Goal: Information Seeking & Learning: Learn about a topic

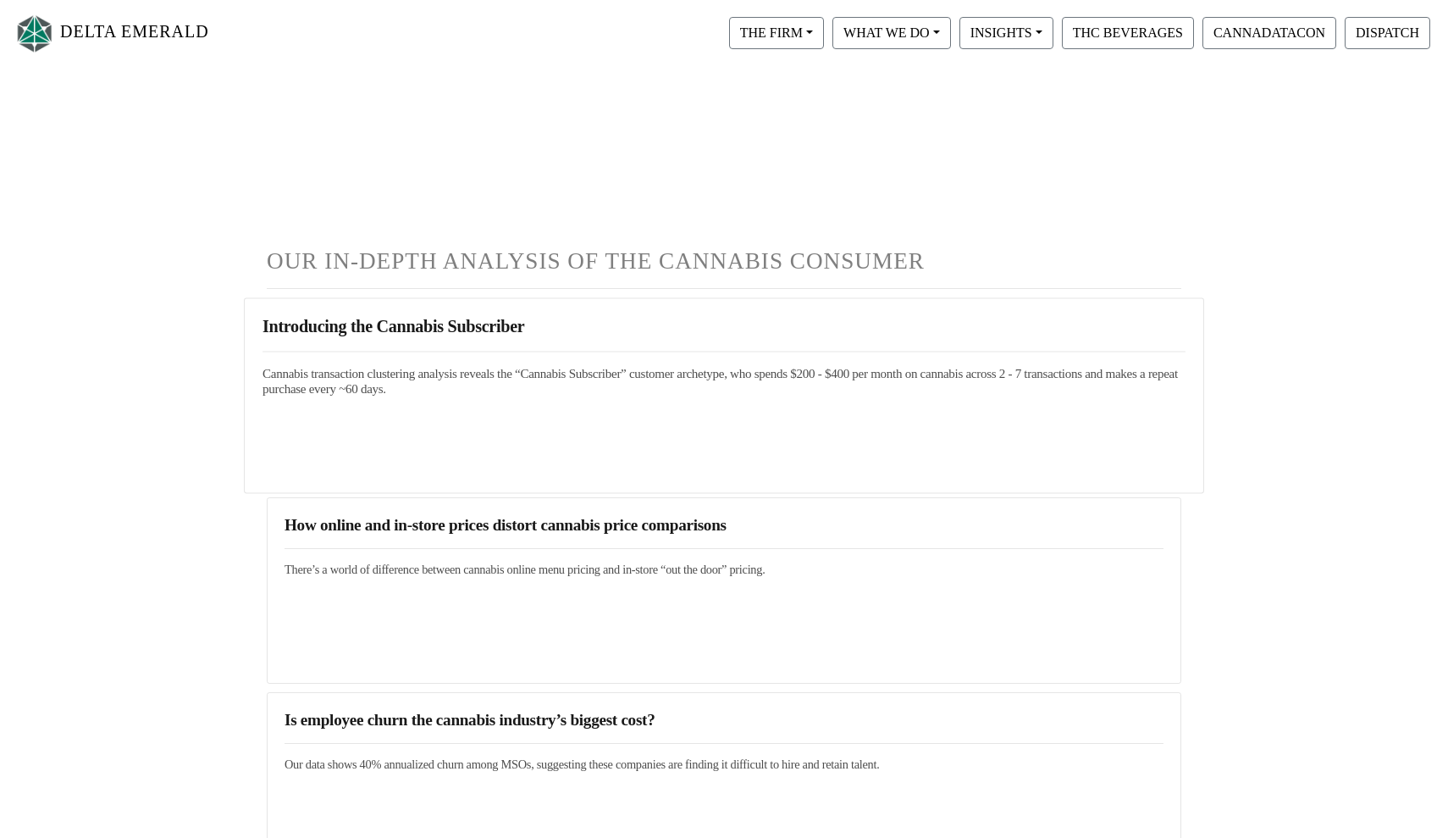
click at [408, 360] on link "Introducing the Cannabis Subscriber Cannabis transaction clustering analysis re…" at bounding box center [724, 357] width 923 height 80
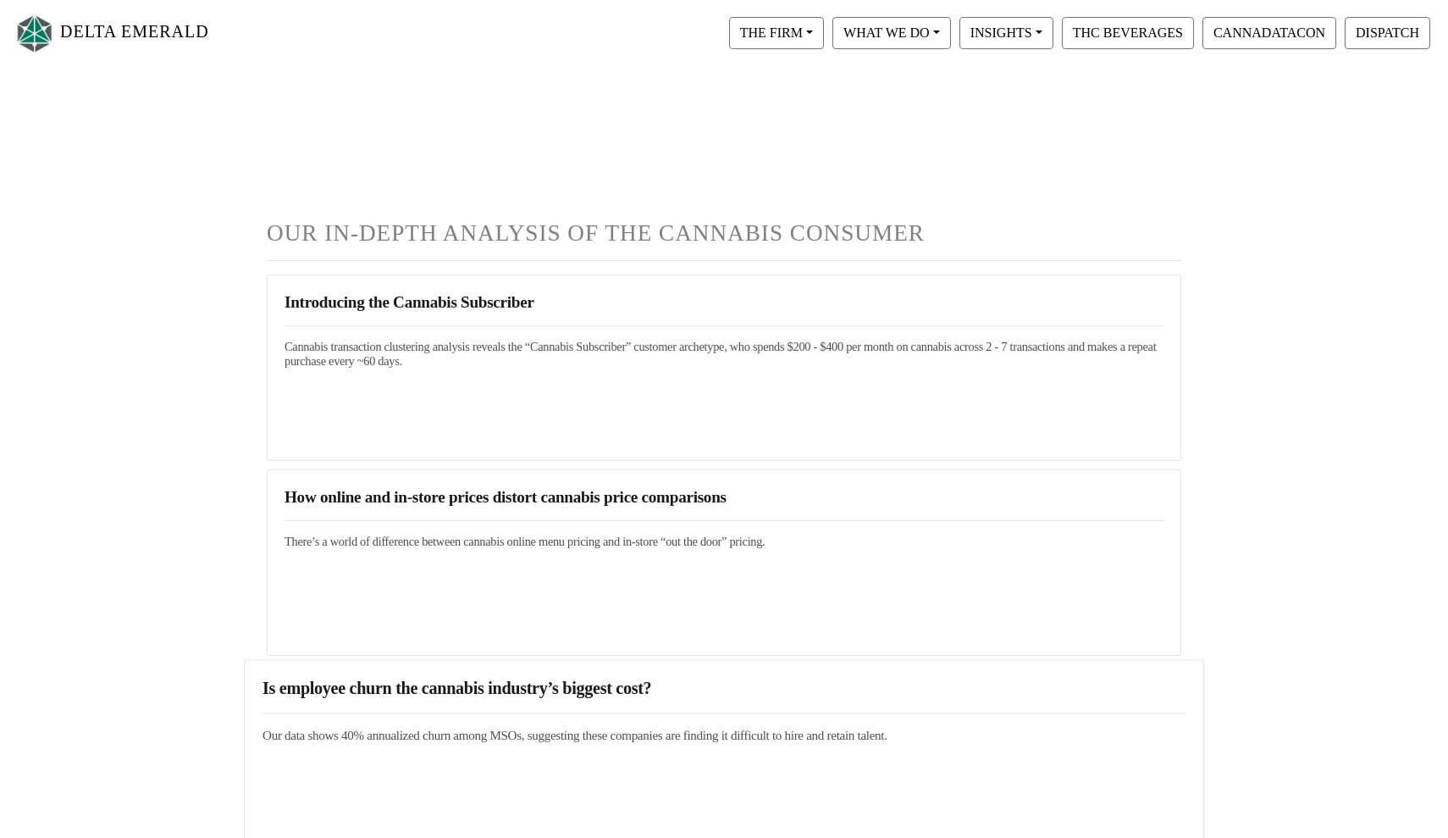
scroll to position [29, 0]
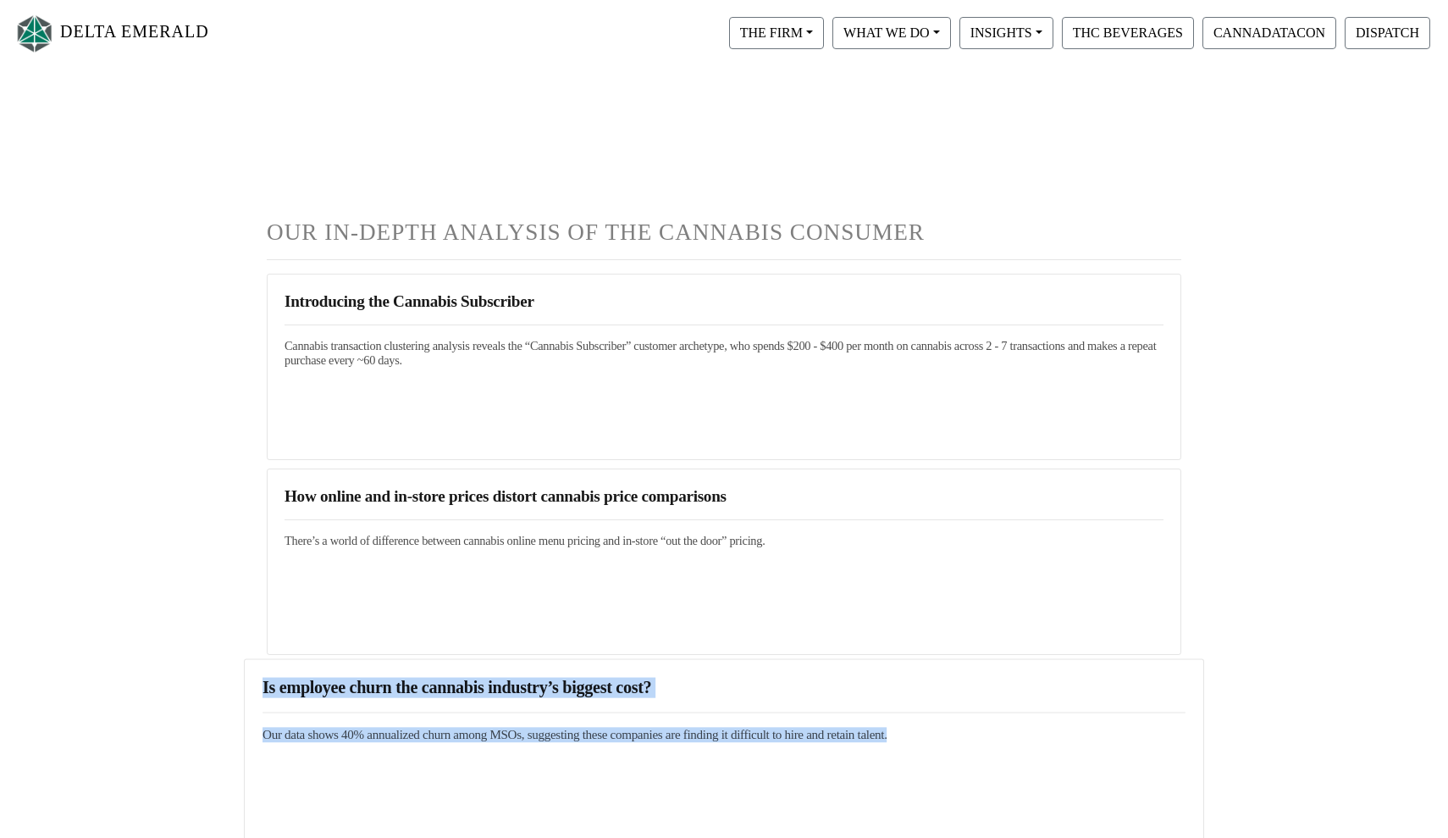
click at [395, 700] on link "Is employee churn the cannabis industry’s biggest cost? Our data shows 40% annu…" at bounding box center [724, 710] width 923 height 65
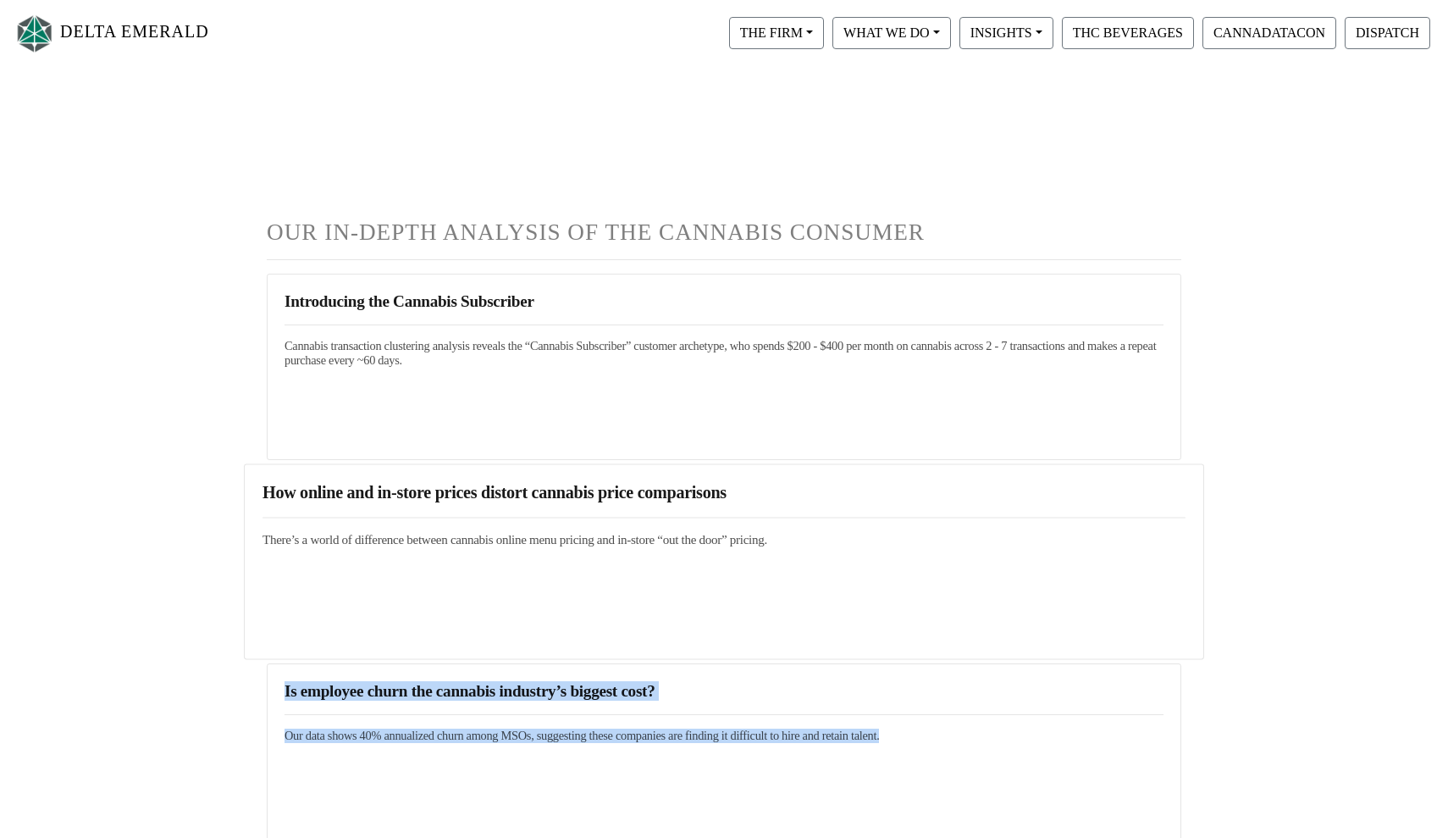
click at [597, 521] on link "How online and in-store prices distort cannabis price comparisons There’s a wor…" at bounding box center [724, 515] width 923 height 65
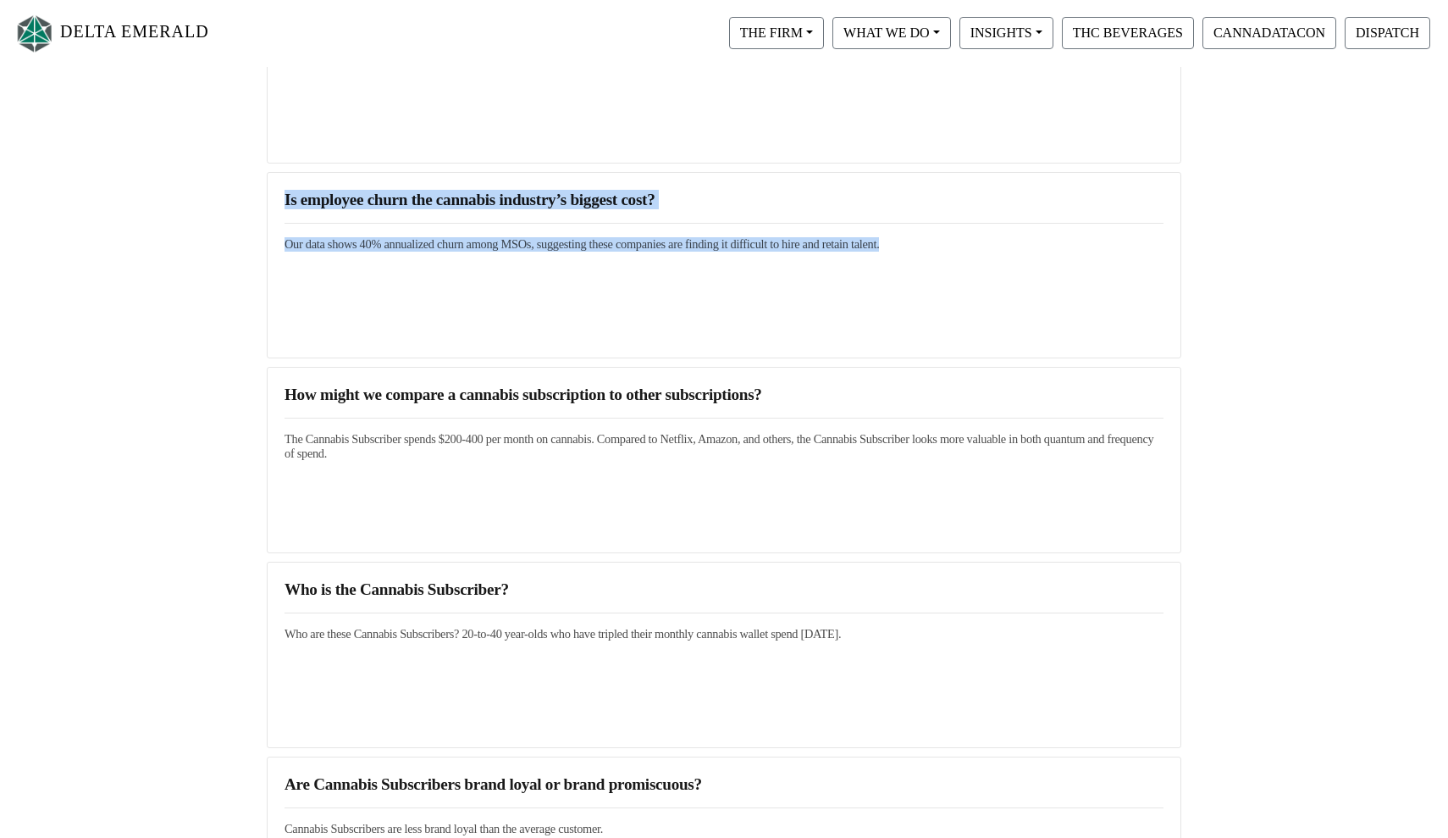
scroll to position [530, 0]
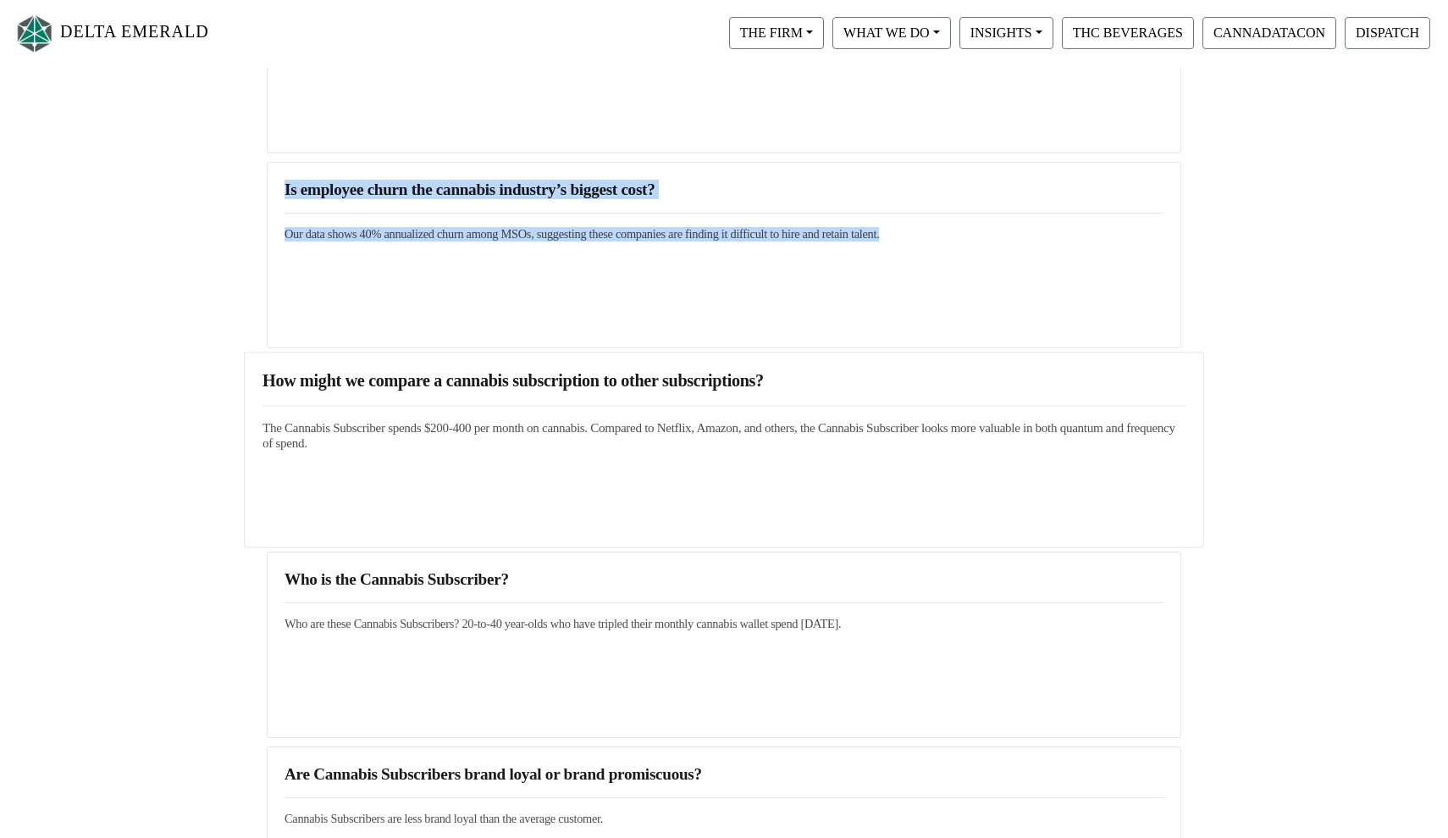
click at [429, 398] on link "How might we compare a cannabis subscription to other subscriptions? The Cannab…" at bounding box center [724, 411] width 923 height 80
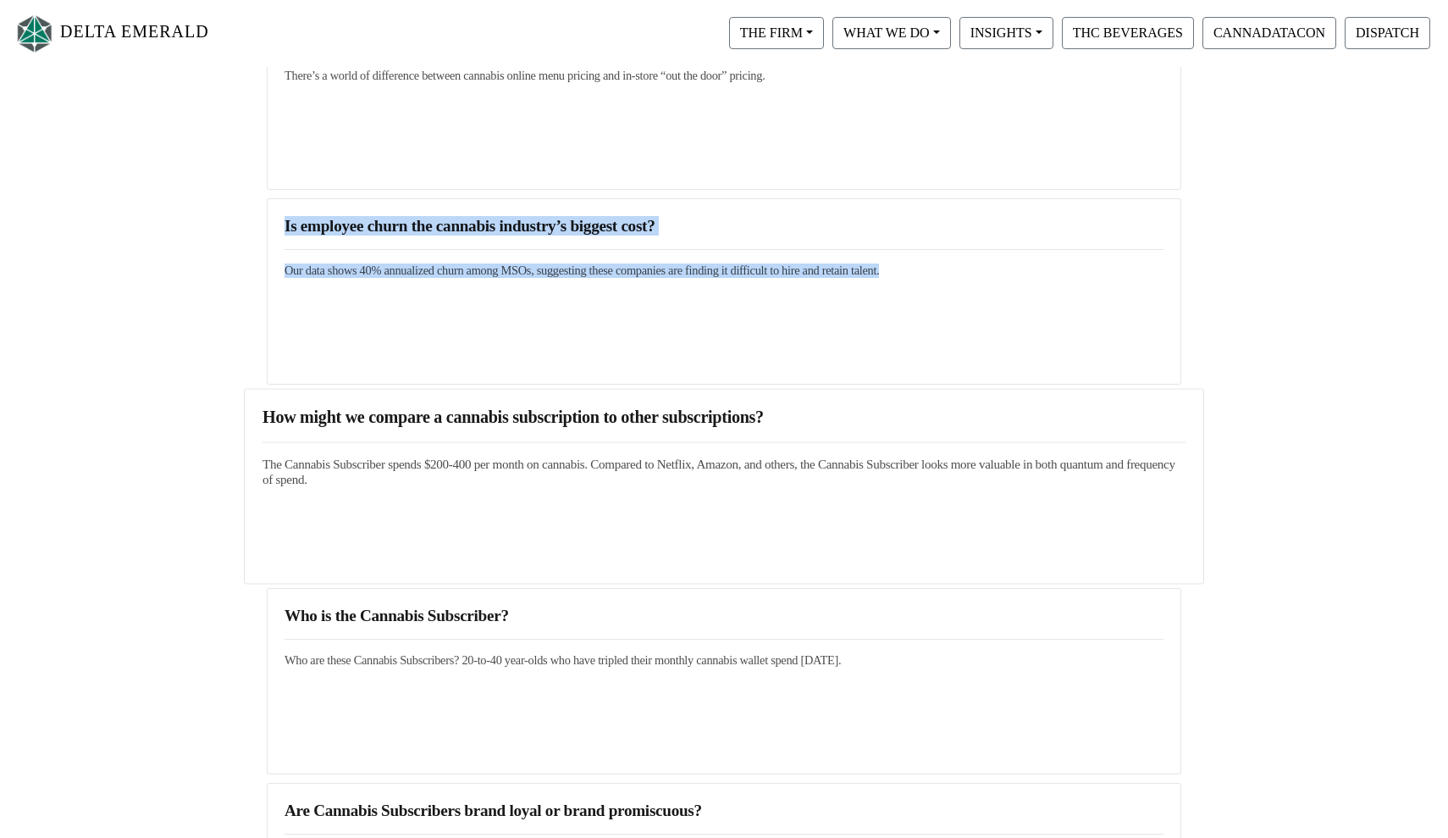
scroll to position [497, 0]
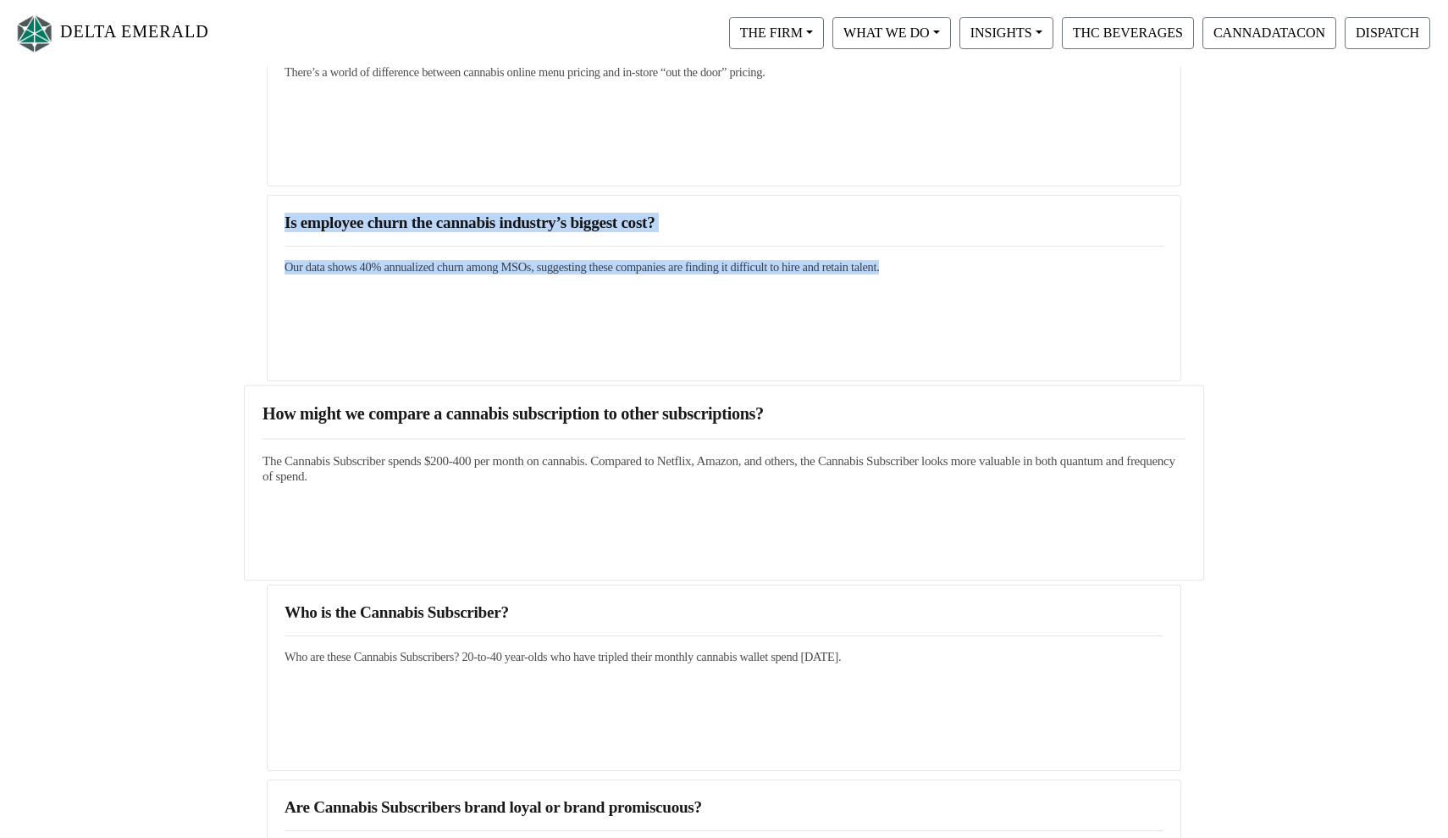
click at [447, 473] on h5 "The Cannabis Subscriber spends $200-400 per month on cannabis. Compared to Netf…" at bounding box center [724, 469] width 923 height 30
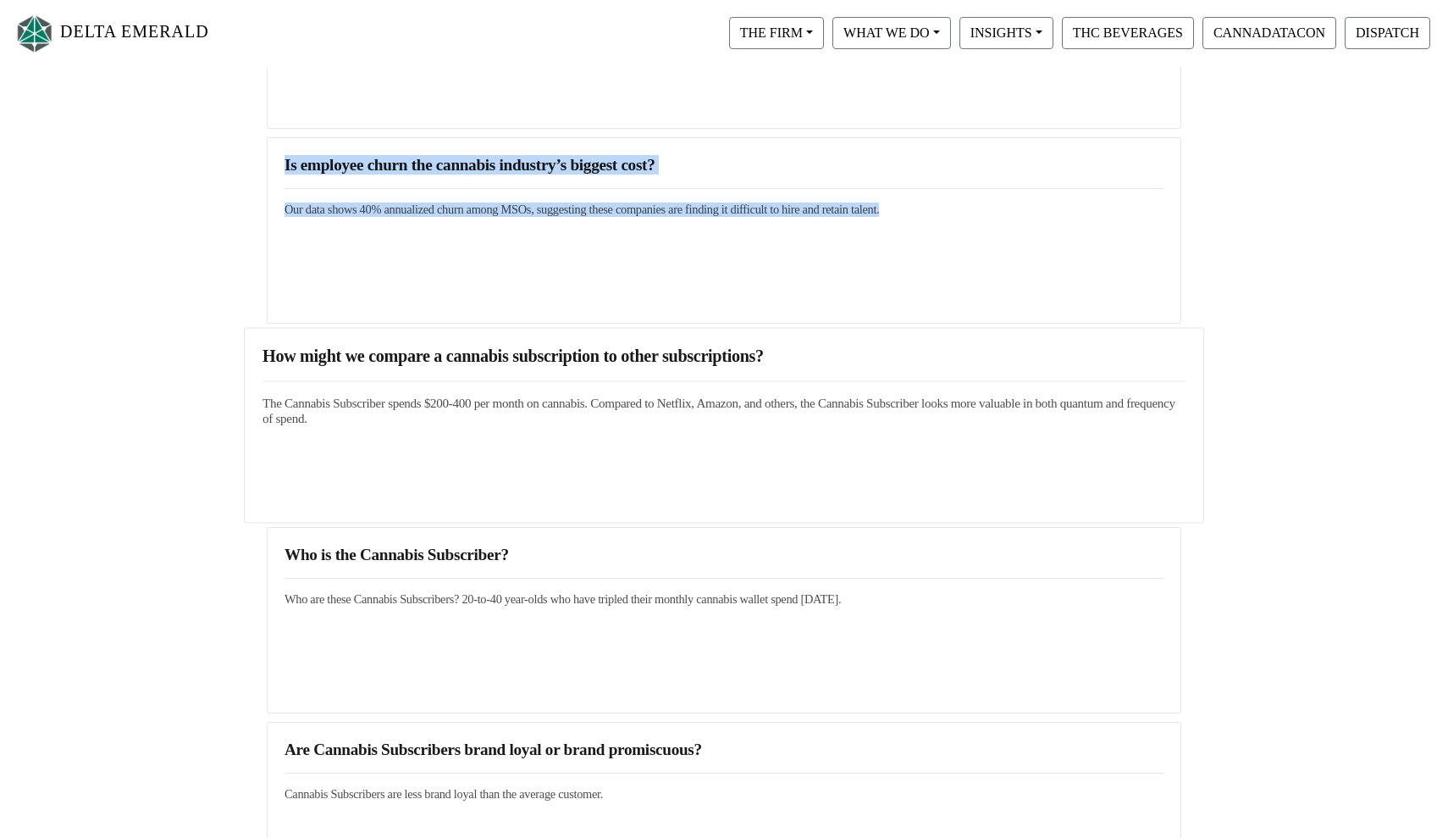
scroll to position [580, 0]
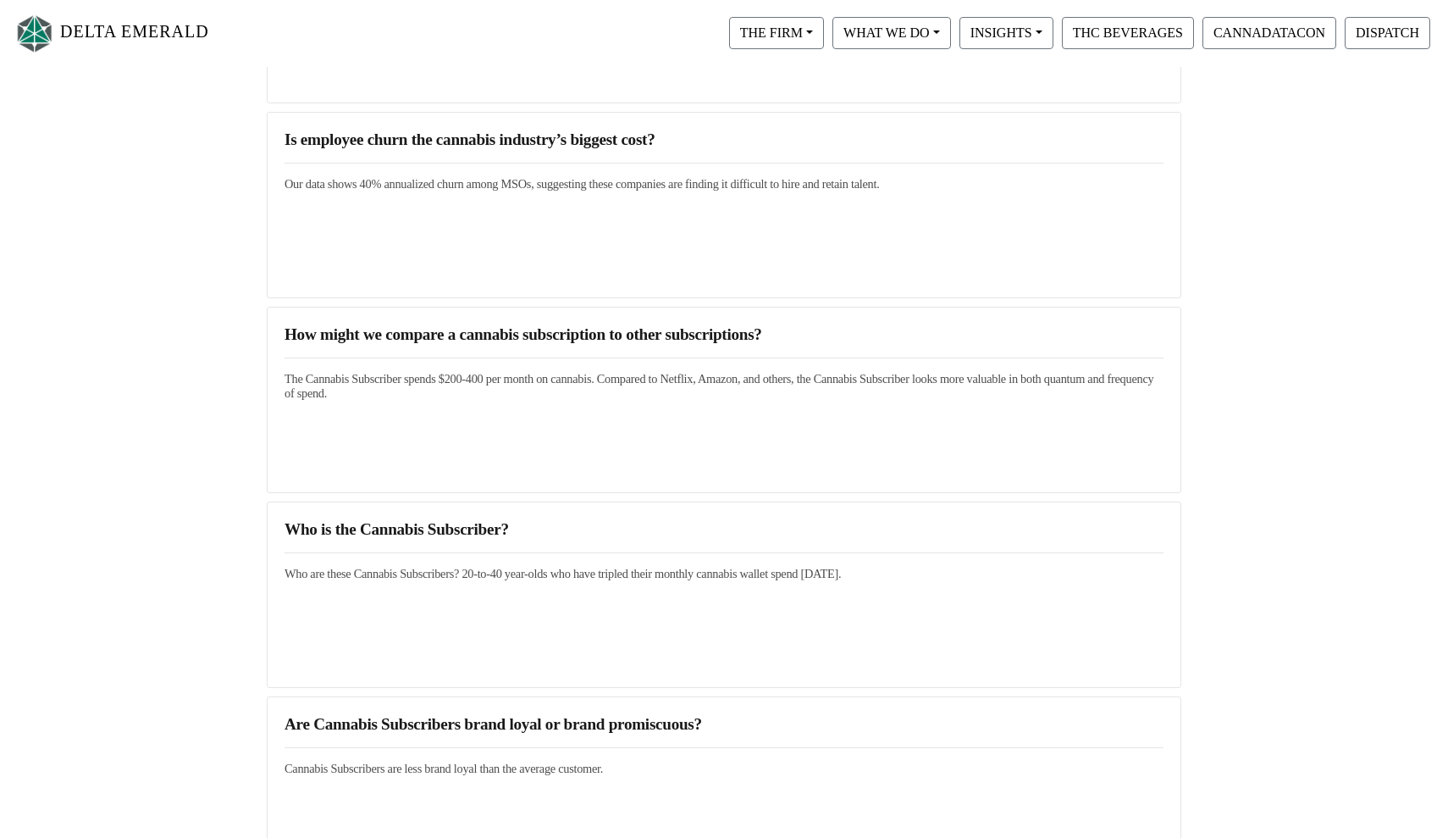
click at [381, 569] on h5 "Who are these Cannabis Subscribers? 20-to-40 year-olds who have tripled their m…" at bounding box center [724, 573] width 923 height 15
click at [536, 427] on div "How might we compare a cannabis subscription to other subscriptions? The Cannab…" at bounding box center [724, 400] width 960 height 196
click at [550, 347] on link "How might we compare a cannabis subscription to other subscriptions? The Cannab…" at bounding box center [724, 361] width 923 height 80
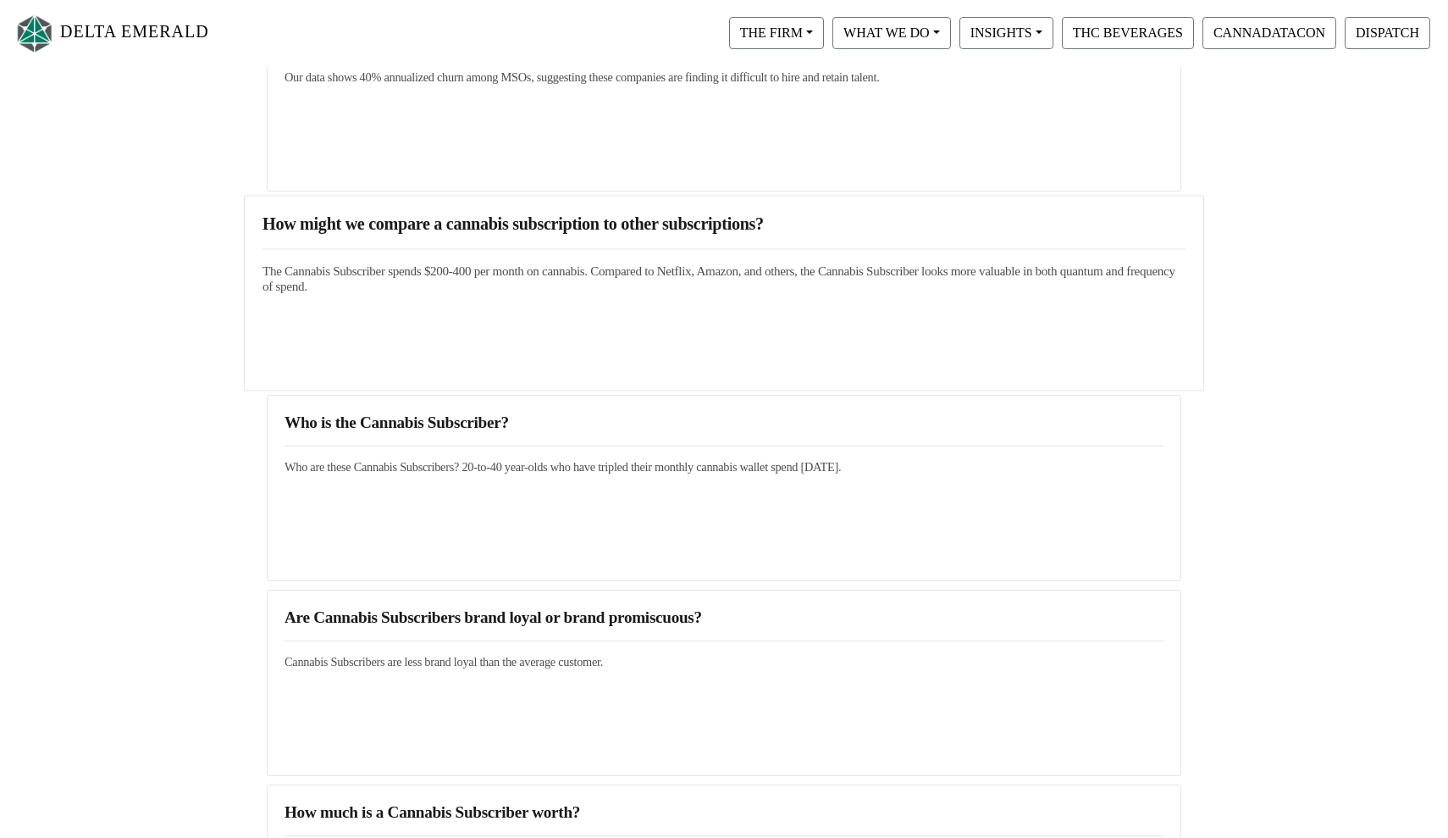
scroll to position [715, 0]
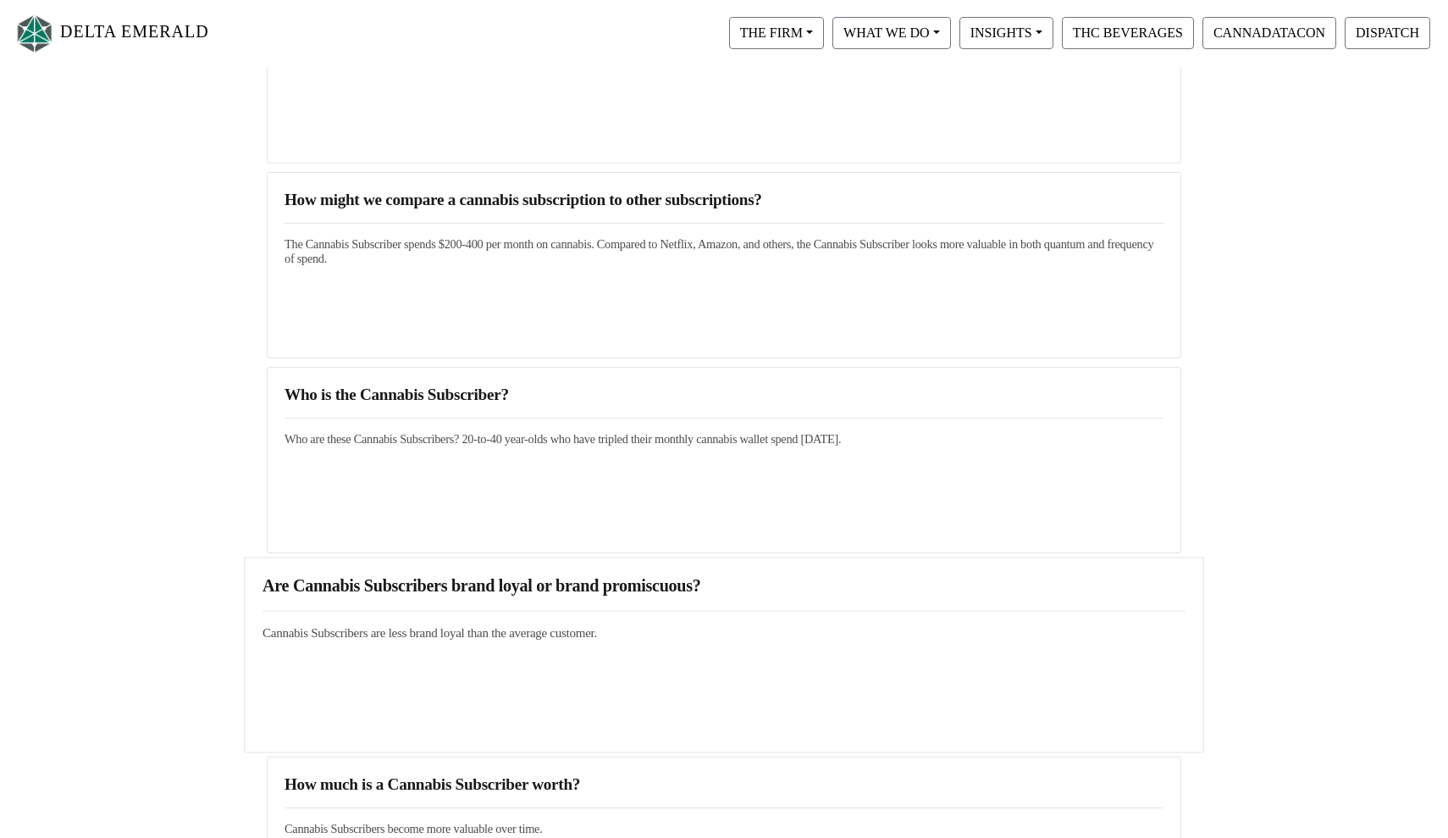
click at [445, 585] on h3 "Are Cannabis Subscribers brand loyal or brand promiscuous?" at bounding box center [724, 586] width 923 height 20
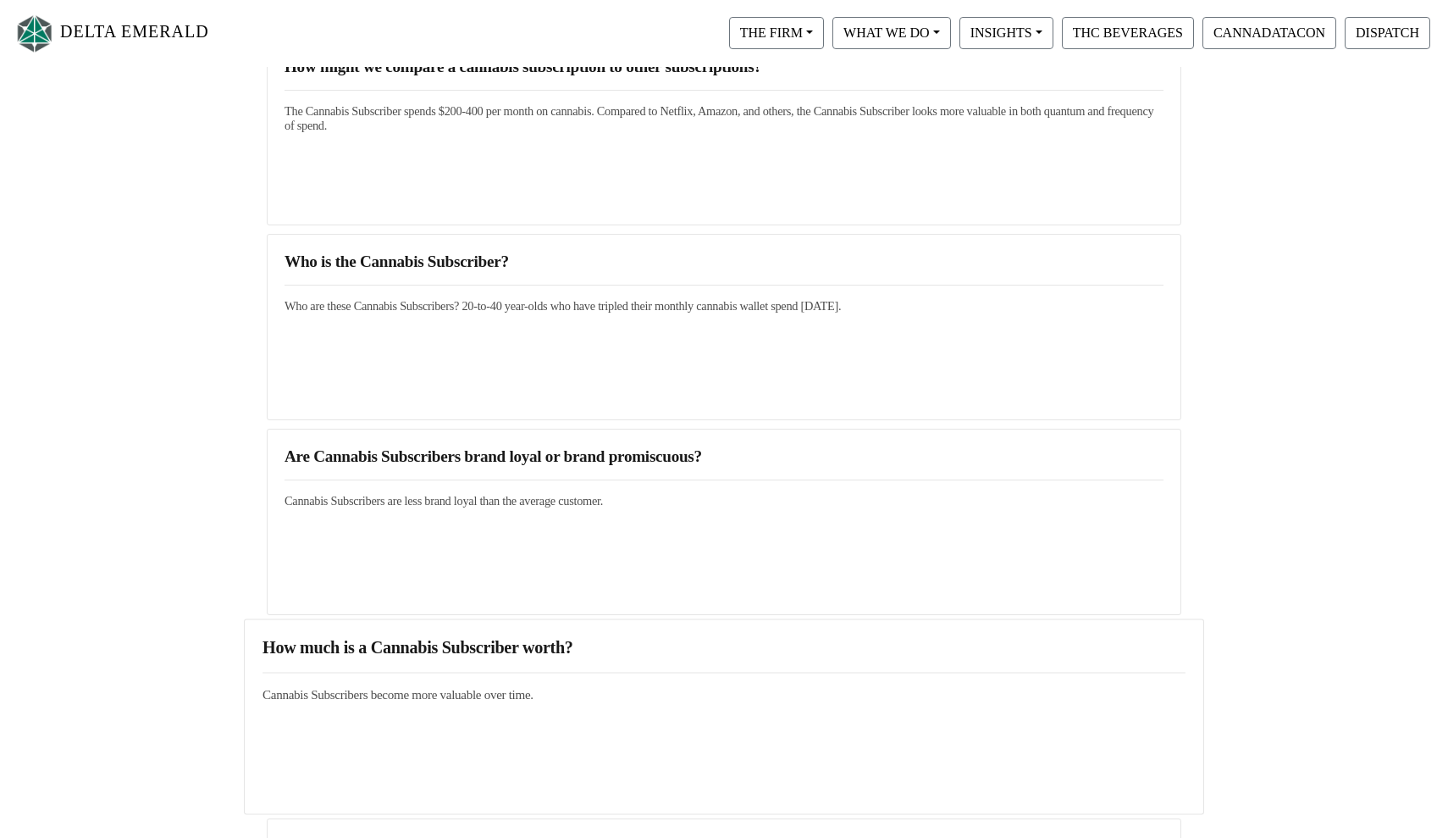
scroll to position [847, 0]
click at [520, 640] on h3 "How much is a Cannabis Subscriber worth?" at bounding box center [724, 649] width 923 height 20
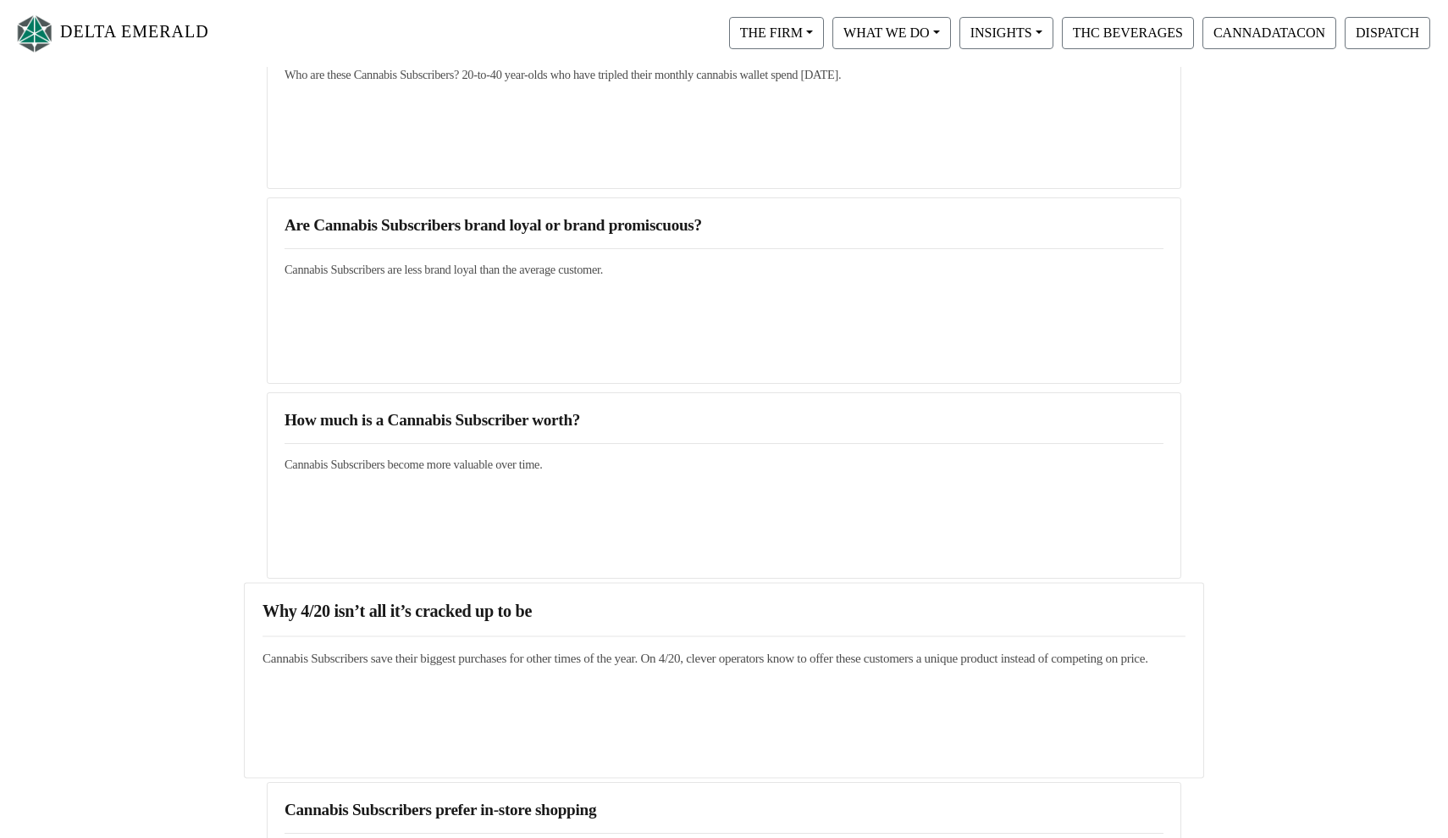
scroll to position [1092, 0]
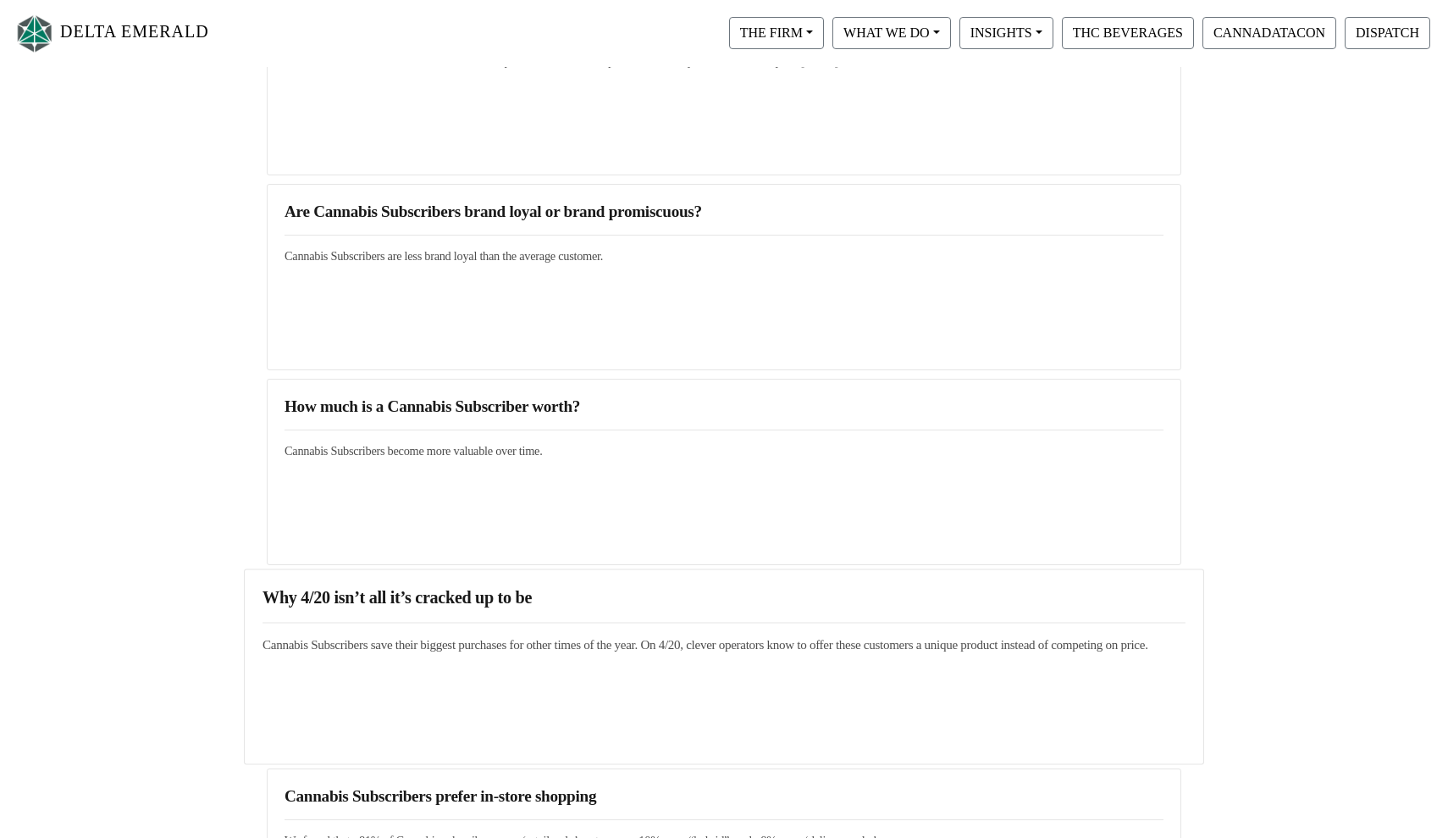
click at [411, 596] on h3 "Why 4/20 isn’t all it’s cracked up to be" at bounding box center [724, 598] width 923 height 20
